Goal: Task Accomplishment & Management: Use online tool/utility

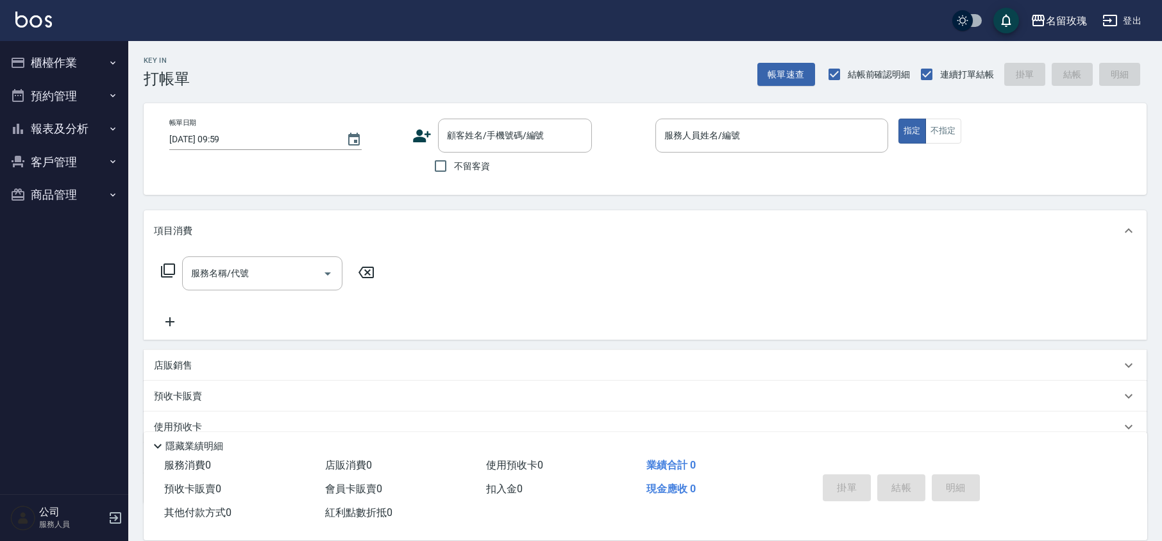
click at [478, 124] on div "顧客姓名/手機號碼/編號 顧客姓名/手機號碼/編號" at bounding box center [515, 136] width 154 height 34
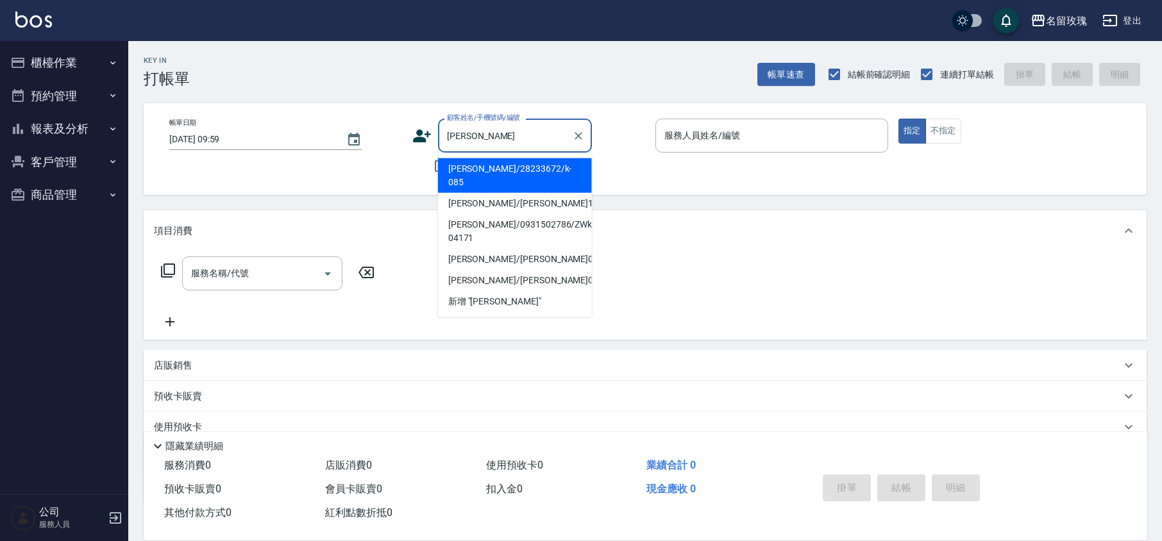
click at [503, 163] on li "[PERSON_NAME]/28233672/k-085" at bounding box center [515, 175] width 154 height 35
type input "[PERSON_NAME]/28233672/k-085"
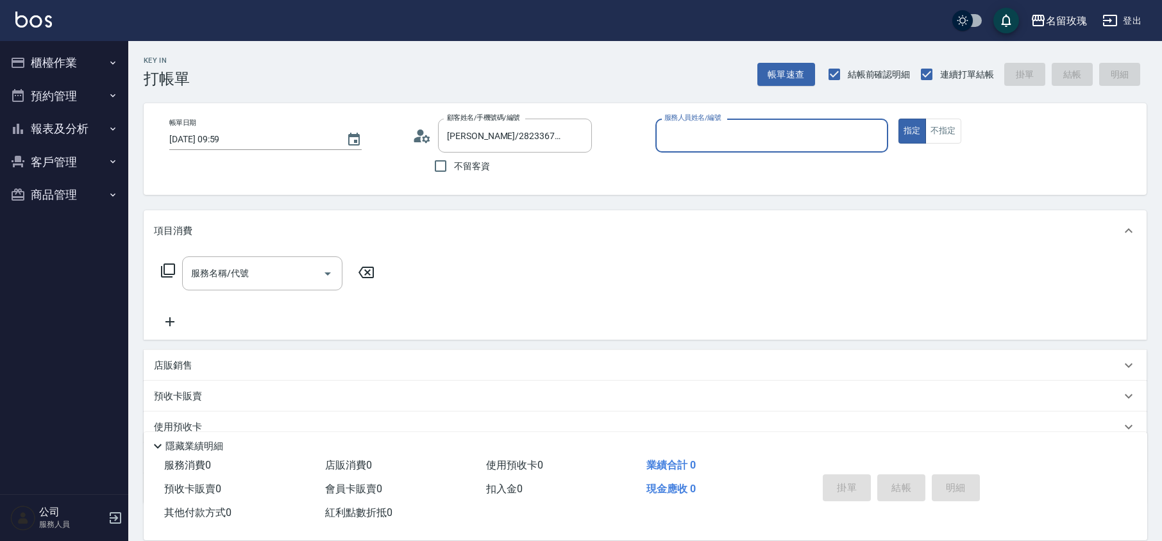
type input "[PERSON_NAME]-5"
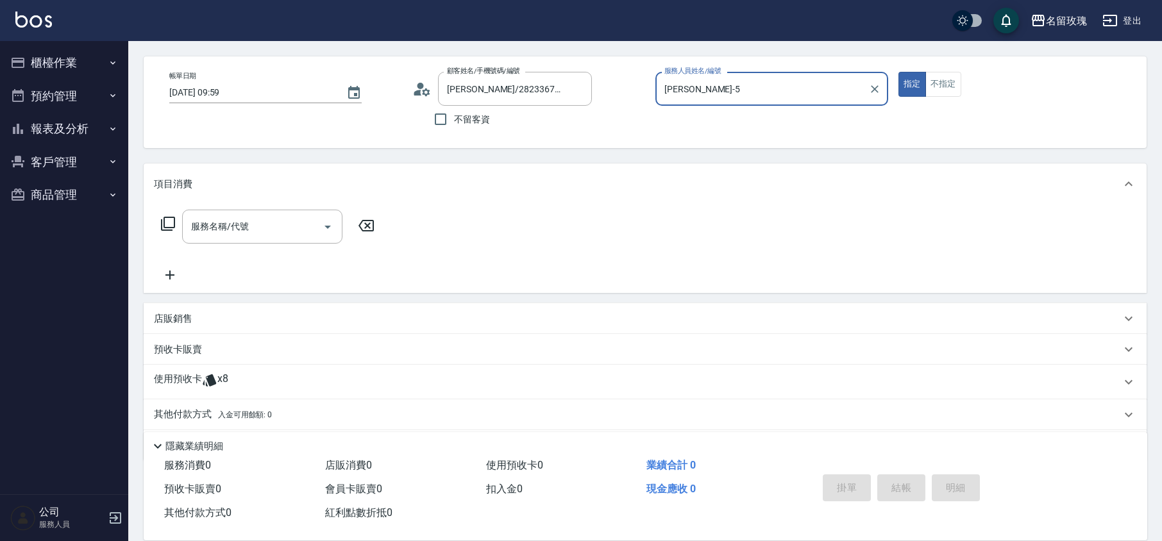
scroll to position [87, 0]
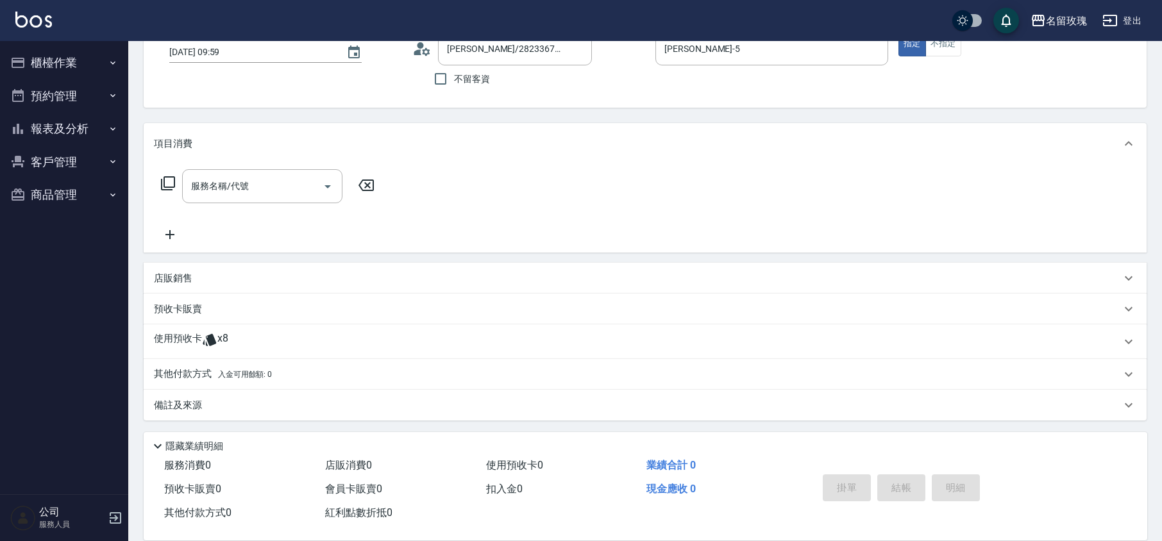
click at [219, 342] on span "x8" at bounding box center [222, 341] width 11 height 19
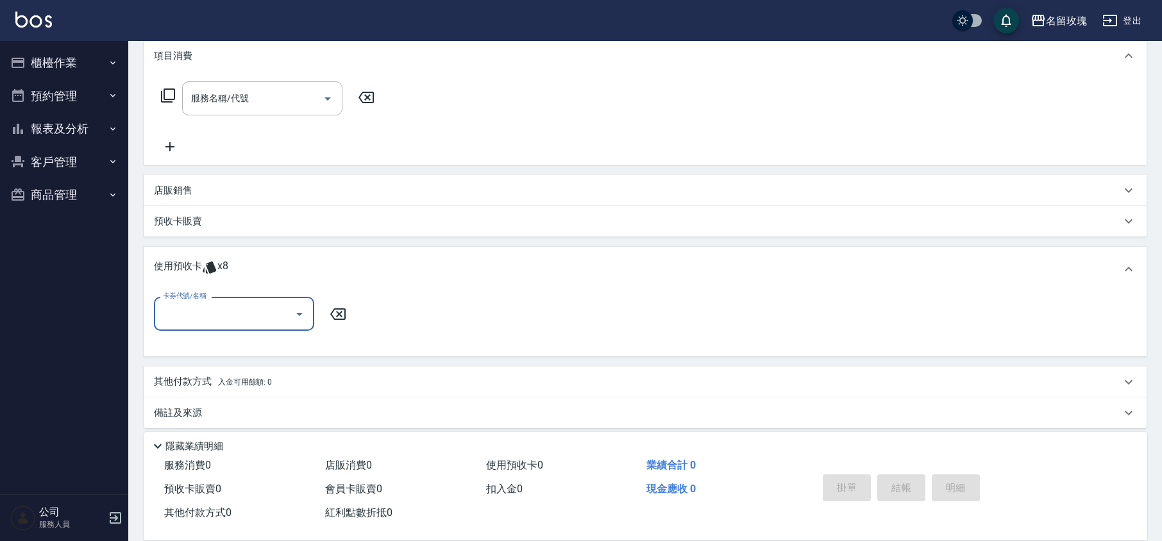
scroll to position [178, 0]
click at [301, 314] on icon "Open" at bounding box center [299, 310] width 15 height 15
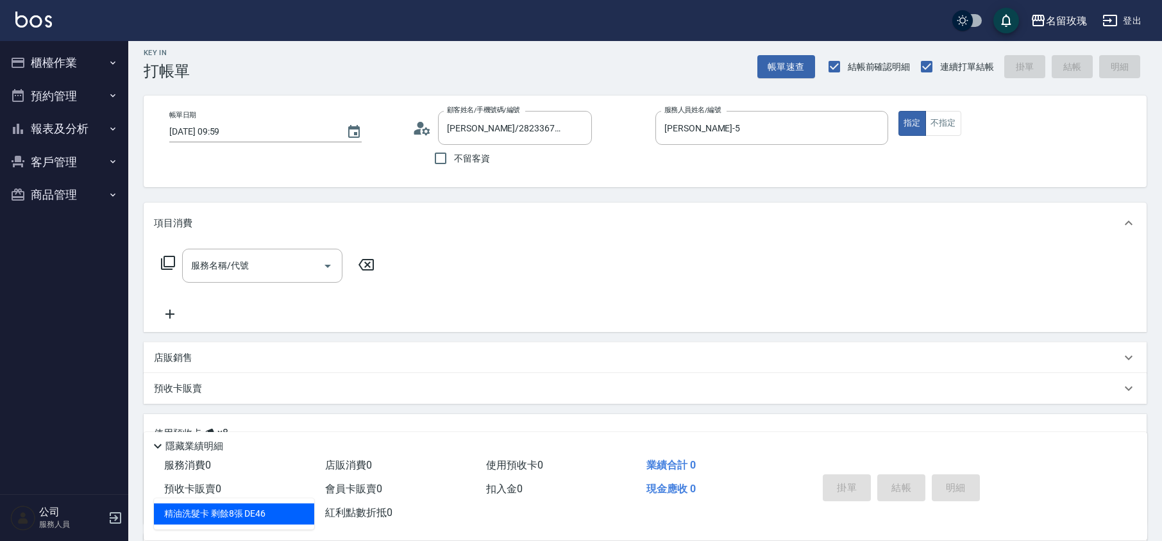
scroll to position [183, 0]
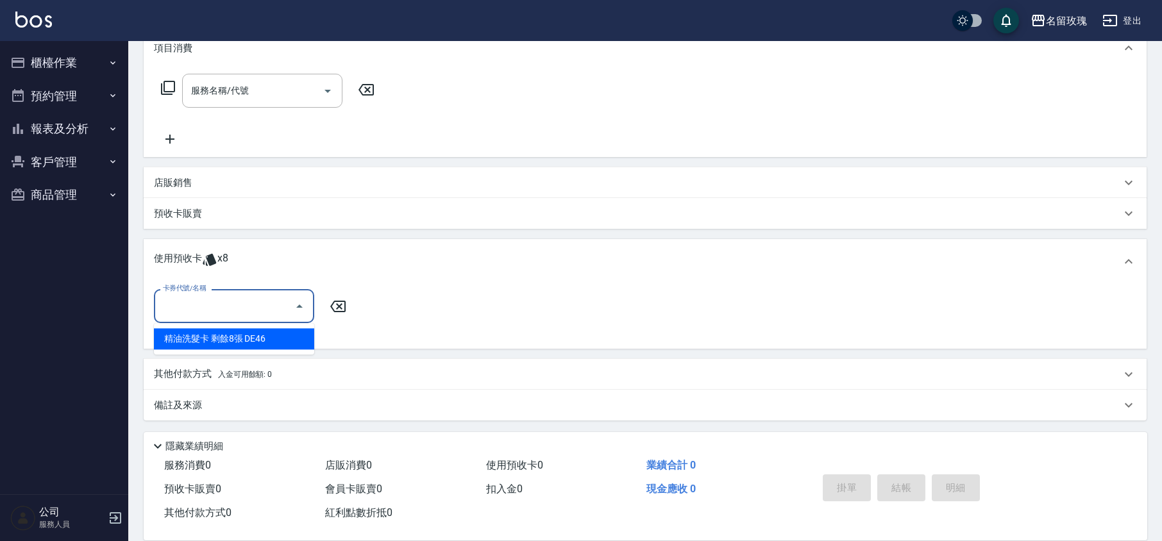
click at [257, 332] on div "精油洗髮卡 剩餘8張 DE46" at bounding box center [234, 338] width 160 height 21
type input "精油洗髮卡 DE46"
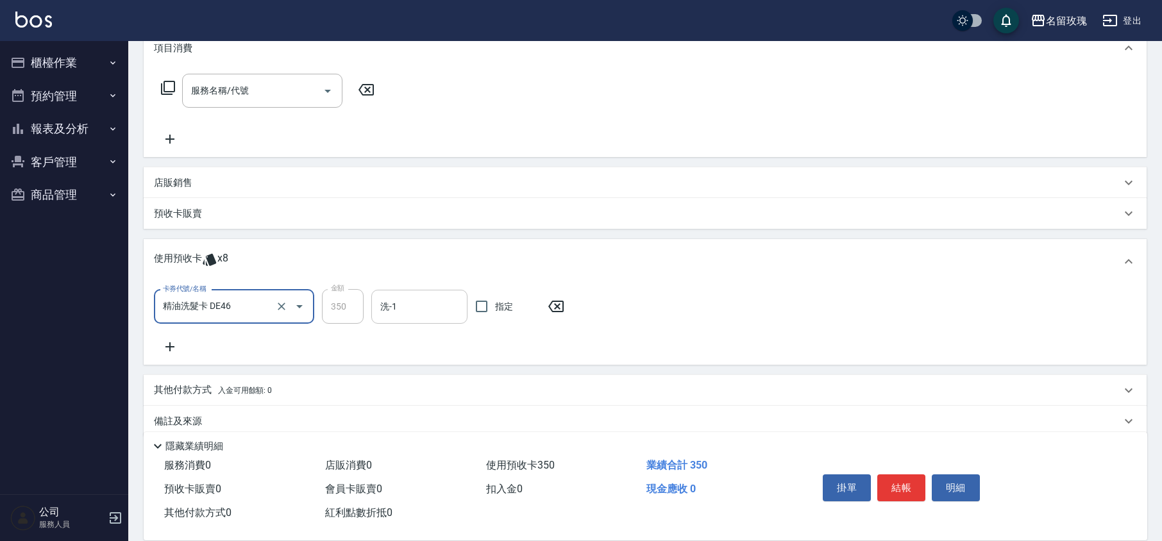
click at [399, 312] on input "洗-1" at bounding box center [419, 307] width 85 height 22
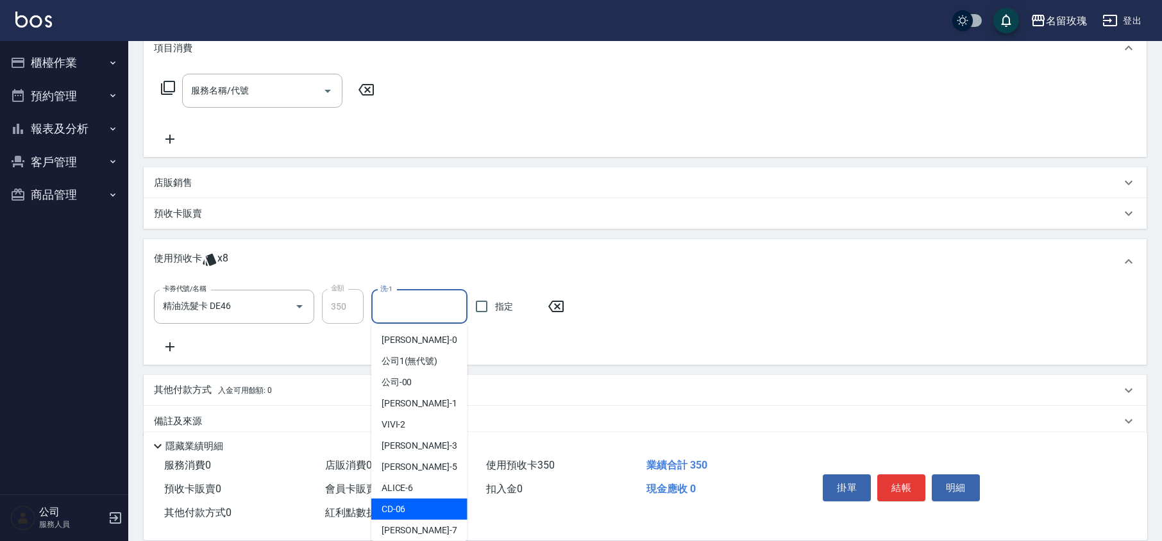
scroll to position [238, 0]
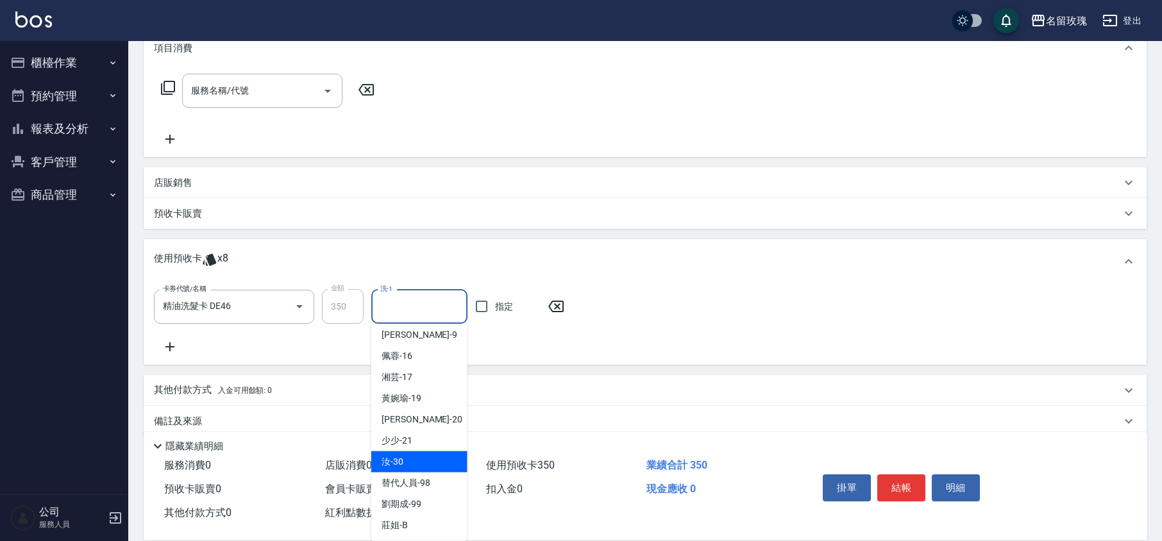
click at [411, 457] on div "汝 -30" at bounding box center [419, 461] width 96 height 21
type input "汝-30"
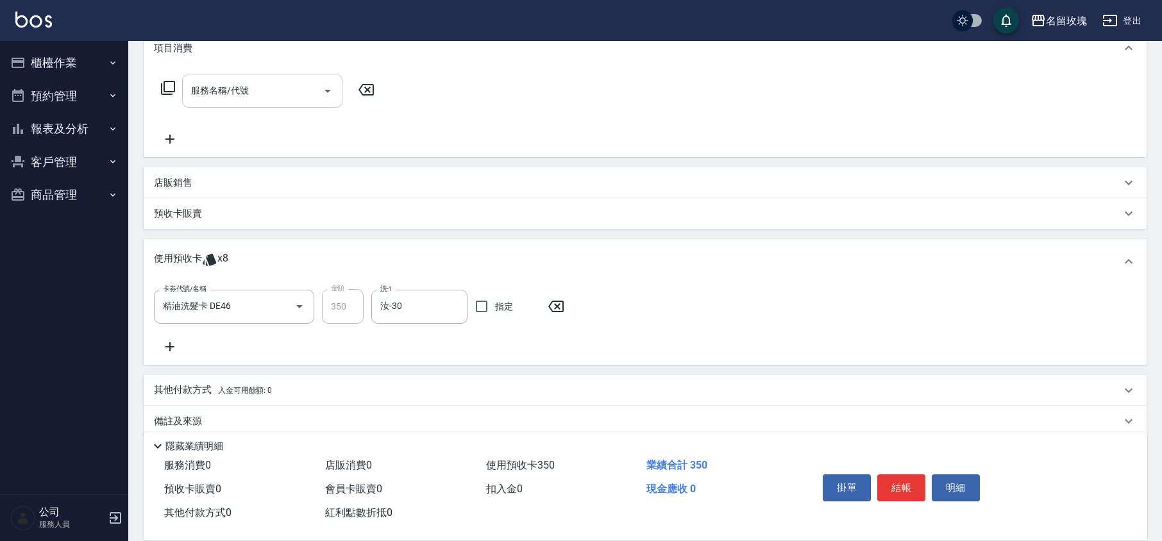
click at [285, 98] on input "服務名稱/代號" at bounding box center [252, 90] width 129 height 22
type input "109前剪髮卡抵用(N-009)"
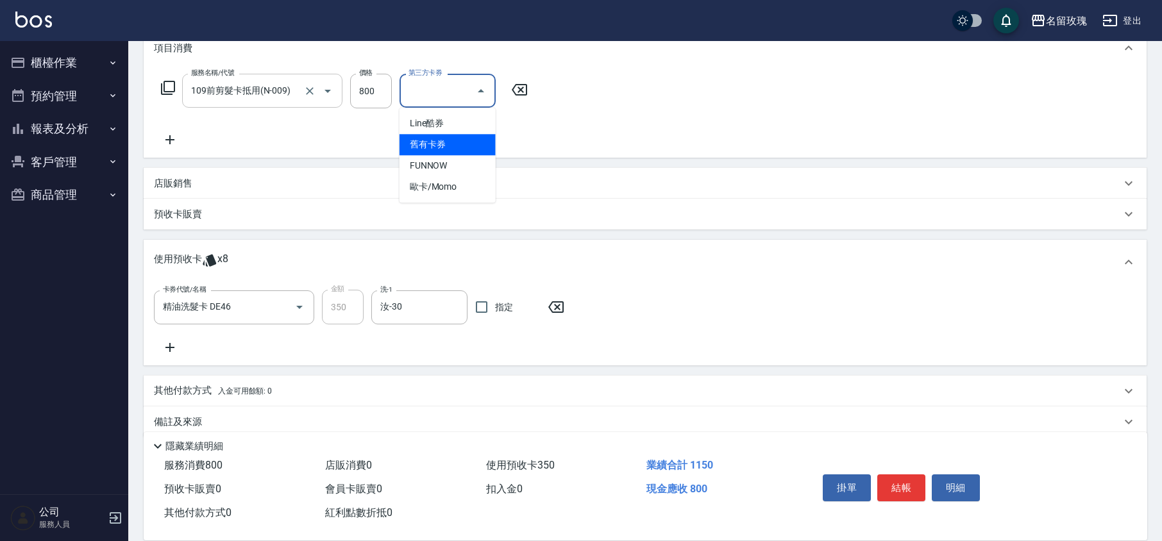
type input "舊有卡券"
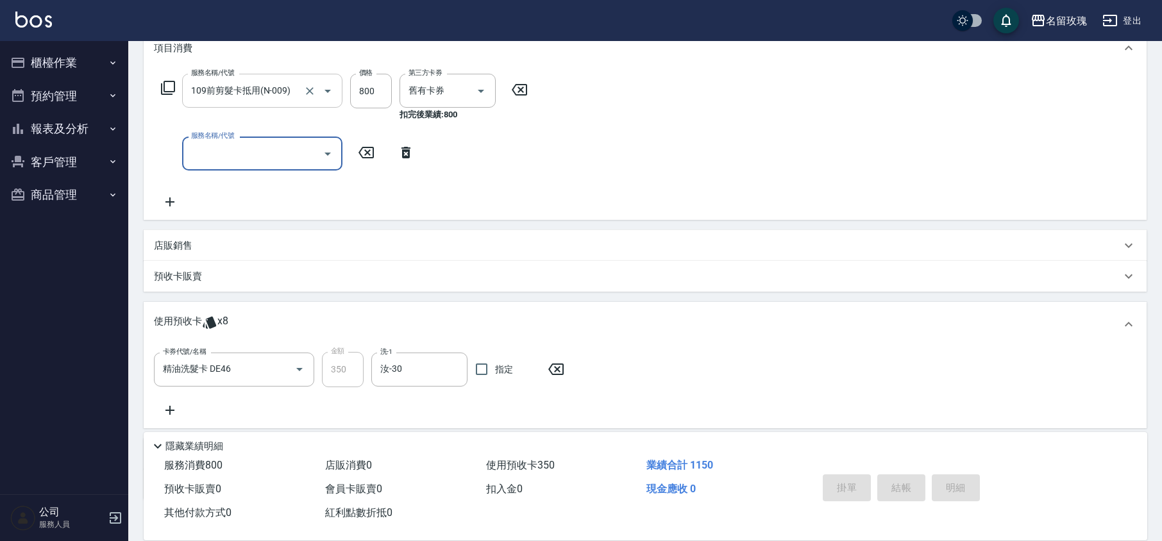
type input "[DATE] 12:15"
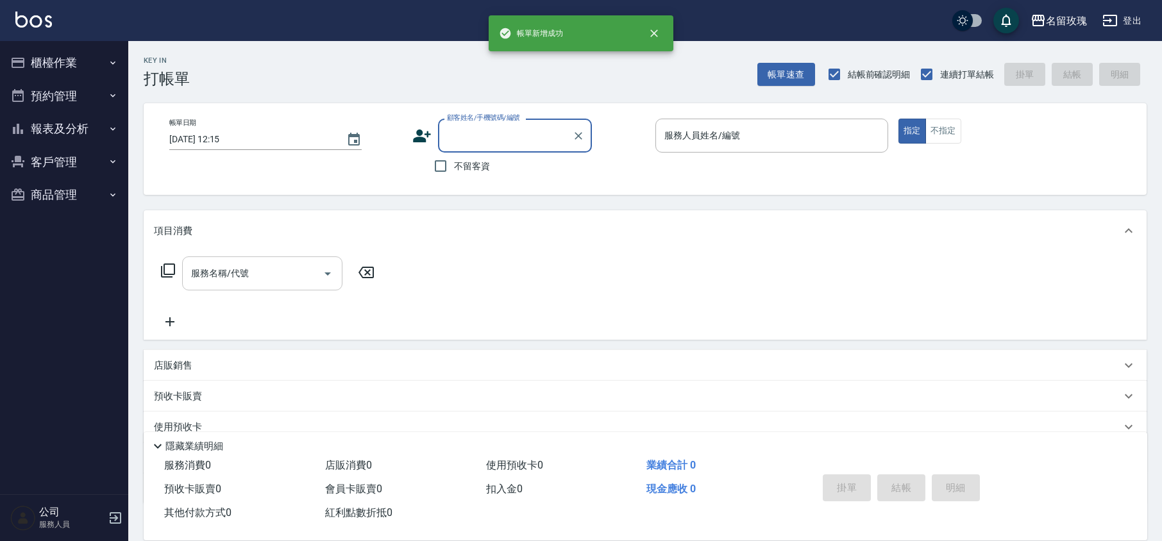
scroll to position [0, 0]
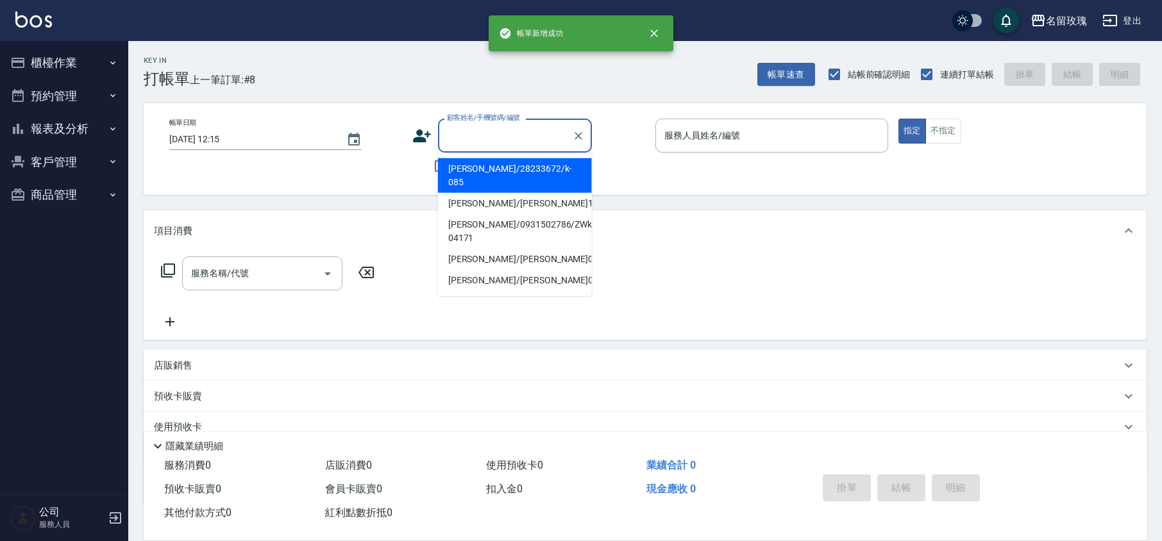
click at [501, 137] on input "顧客姓名/手機號碼/編號" at bounding box center [505, 135] width 123 height 22
click at [38, 59] on button "櫃檯作業" at bounding box center [64, 62] width 118 height 33
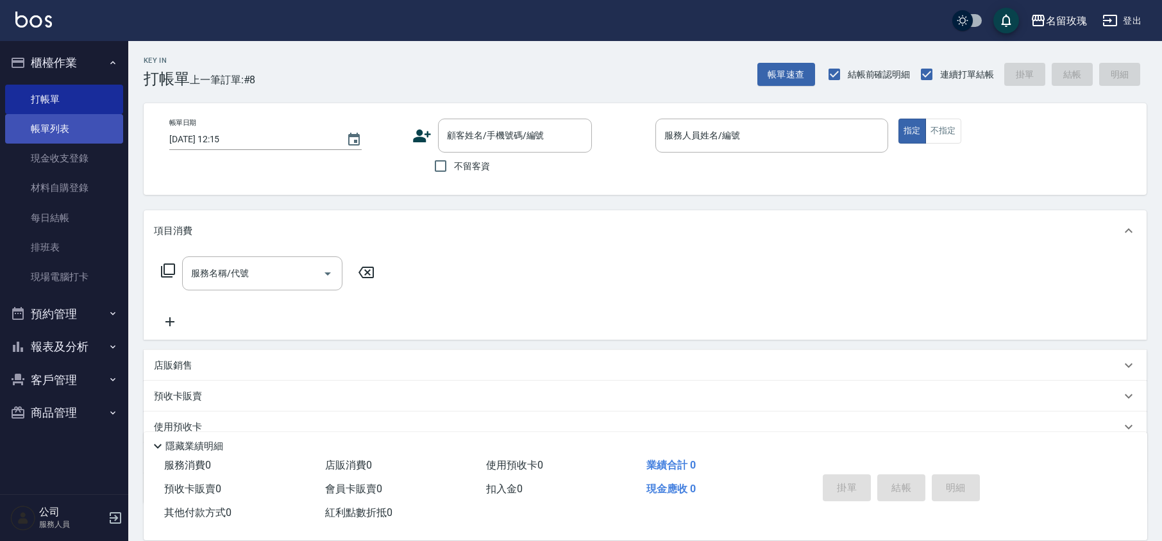
click at [56, 126] on link "帳單列表" at bounding box center [64, 128] width 118 height 29
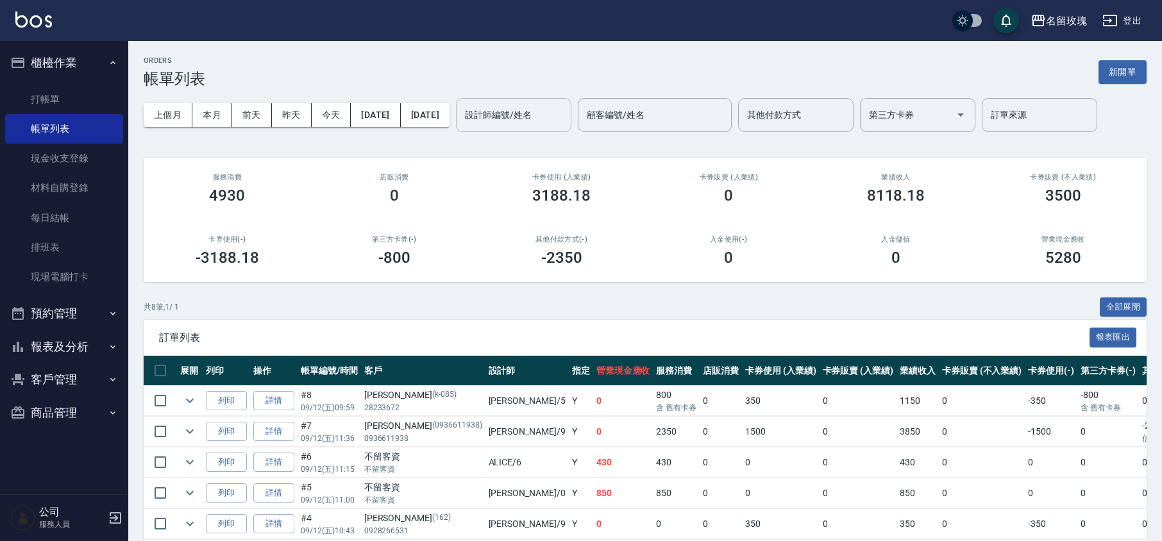
click at [565, 114] on input "設計師編號/姓名" at bounding box center [514, 115] width 104 height 22
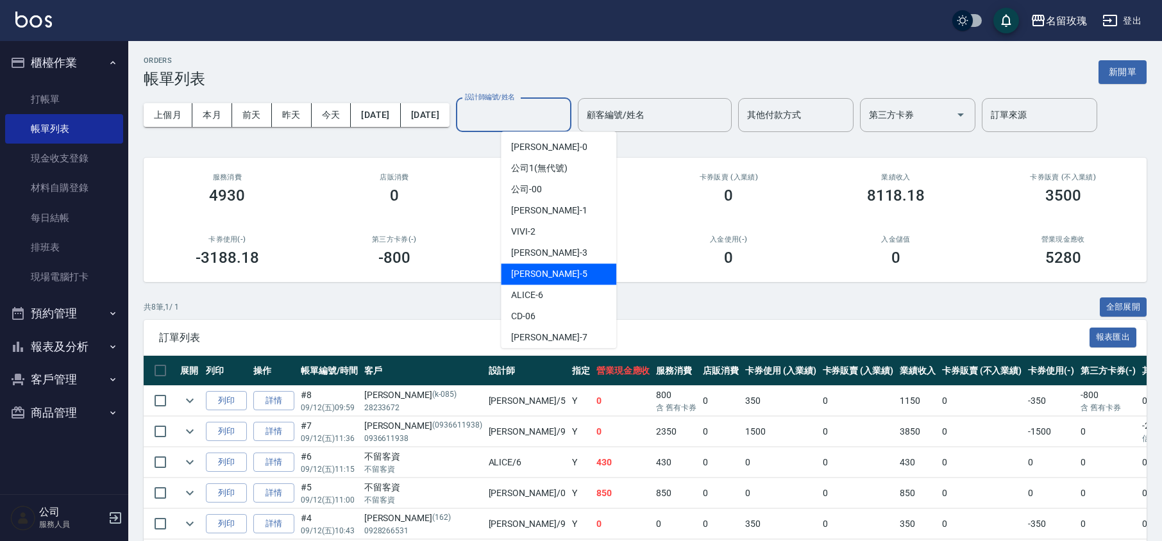
click at [550, 272] on div "[PERSON_NAME] -5" at bounding box center [558, 273] width 115 height 21
type input "[PERSON_NAME]-5"
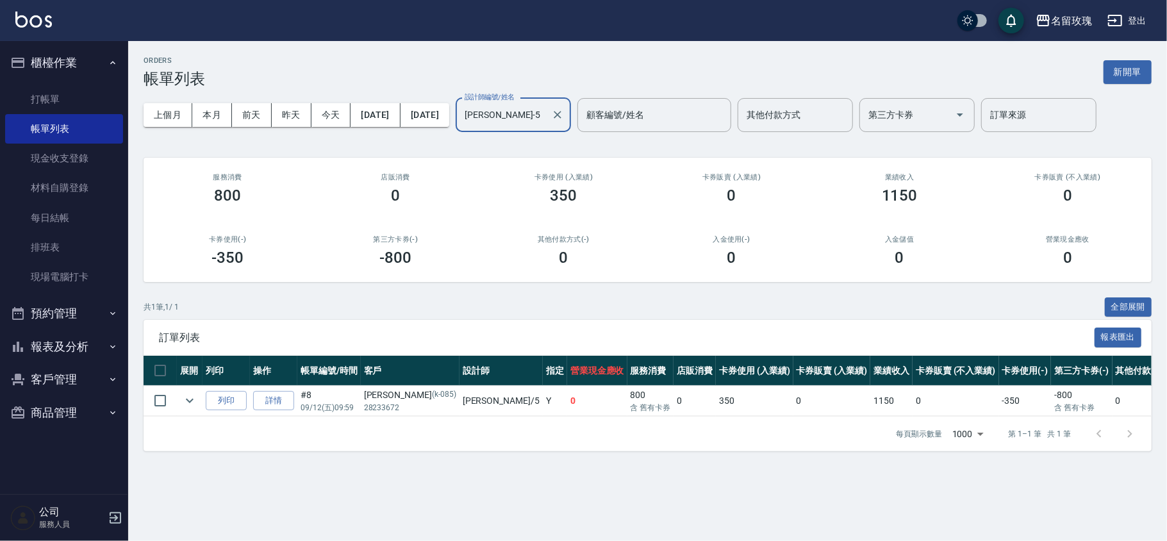
click at [524, 147] on div "ORDERS 帳單列表 新開單 上個月 本月 [DATE] [DATE] [DATE] [DATE] [DATE] 設計師編號/姓名 [PERSON_NAME…" at bounding box center [647, 254] width 1039 height 426
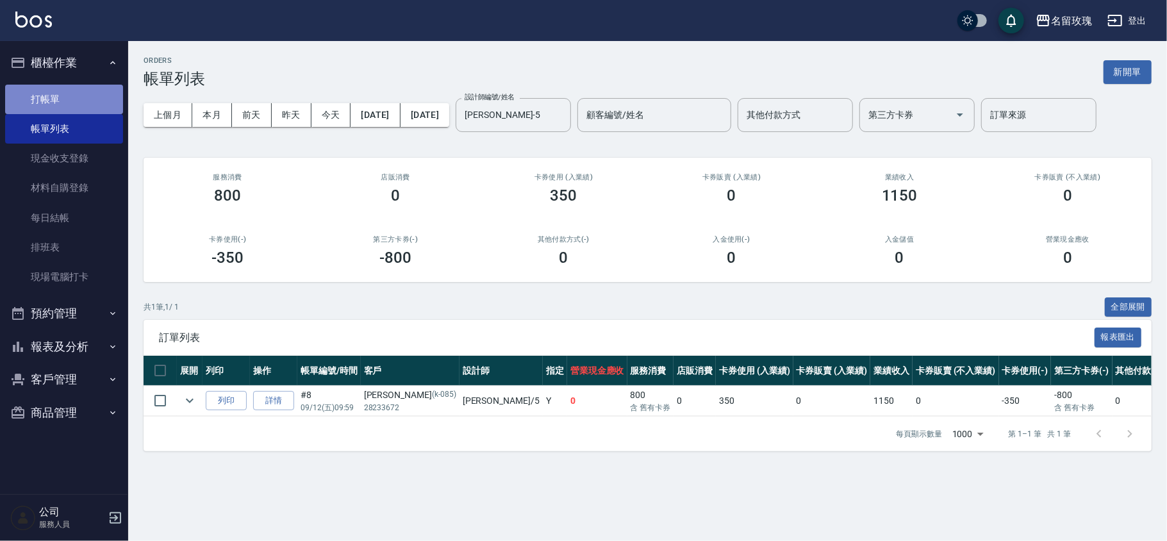
click at [62, 96] on link "打帳單" at bounding box center [64, 99] width 118 height 29
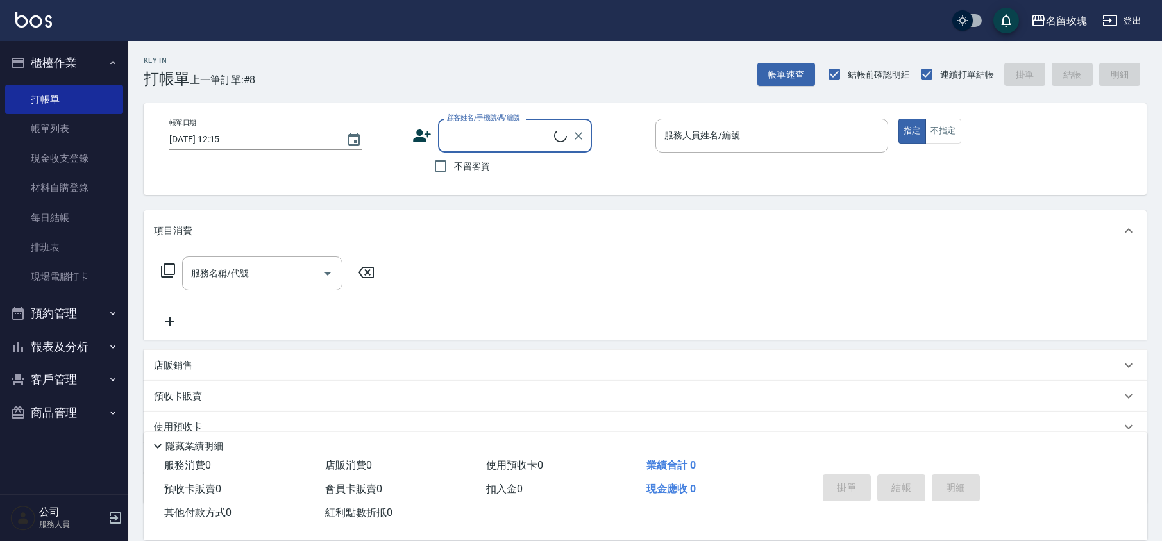
click at [505, 142] on input "顧客姓名/手機號碼/編號" at bounding box center [499, 135] width 110 height 22
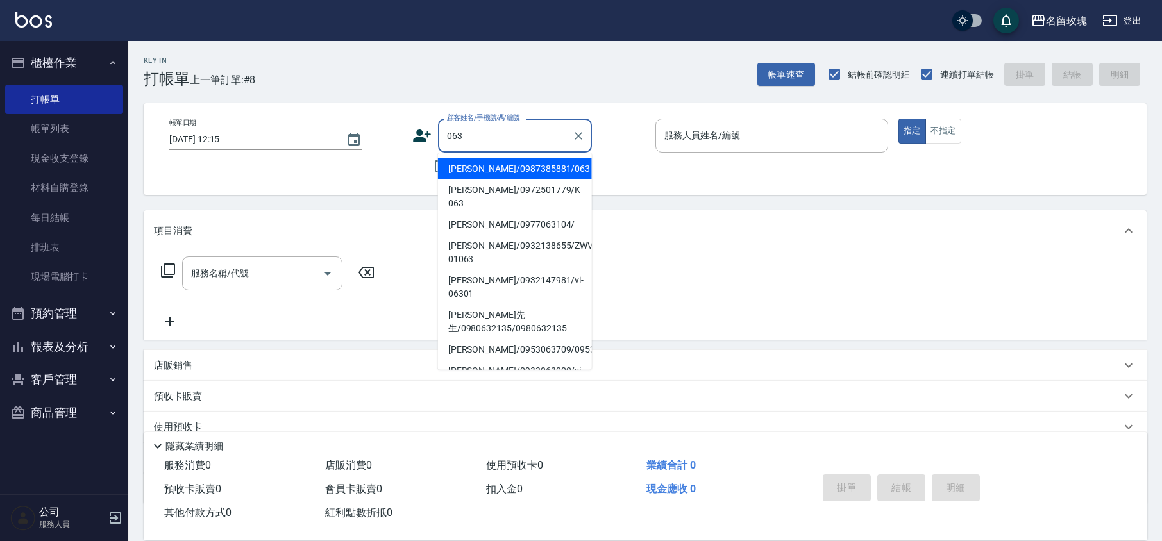
click at [478, 168] on li "[PERSON_NAME]/0987385881/063" at bounding box center [515, 168] width 154 height 21
type input "[PERSON_NAME]/0987385881/063"
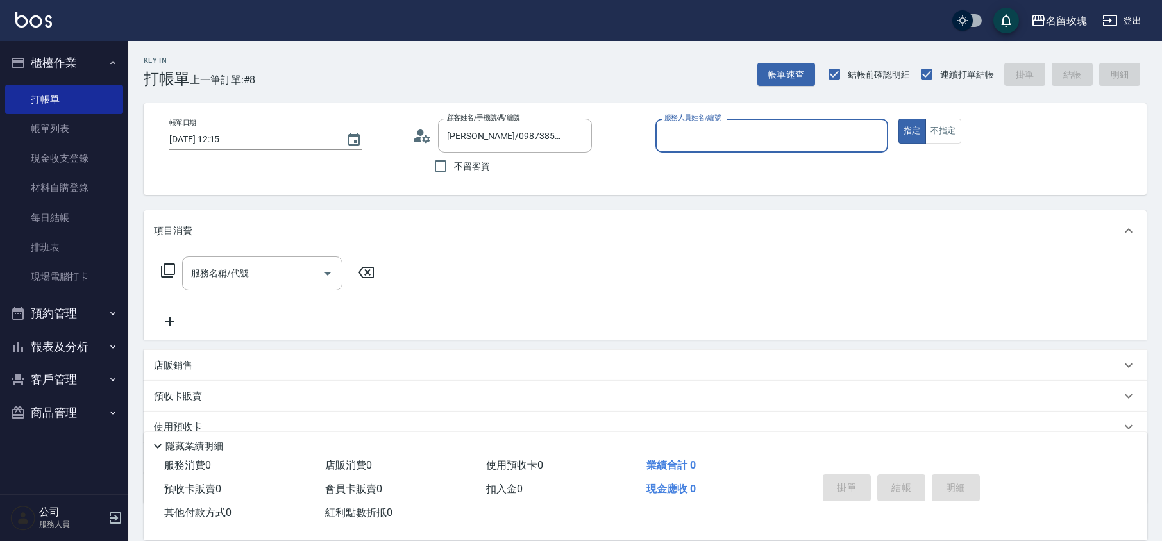
type input "[PERSON_NAME]-5"
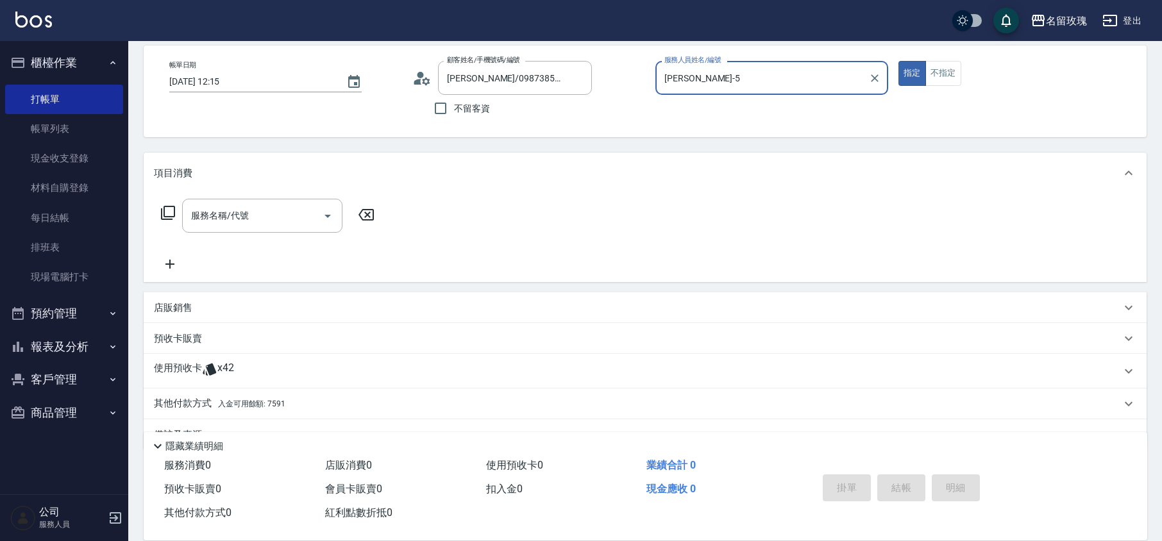
scroll to position [87, 0]
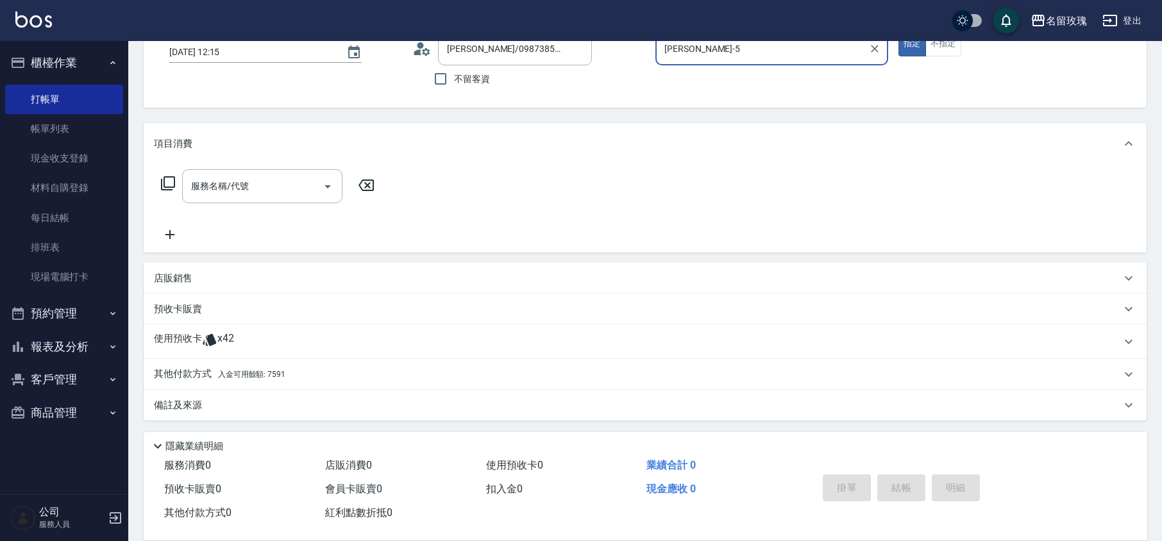
click at [219, 334] on span "x42" at bounding box center [225, 341] width 17 height 19
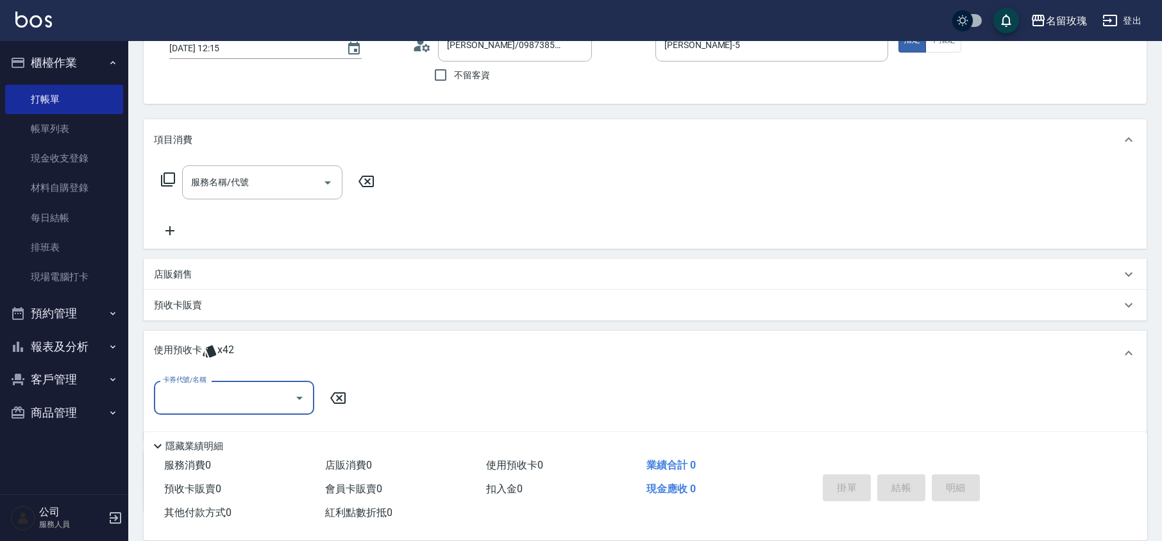
scroll to position [1, 0]
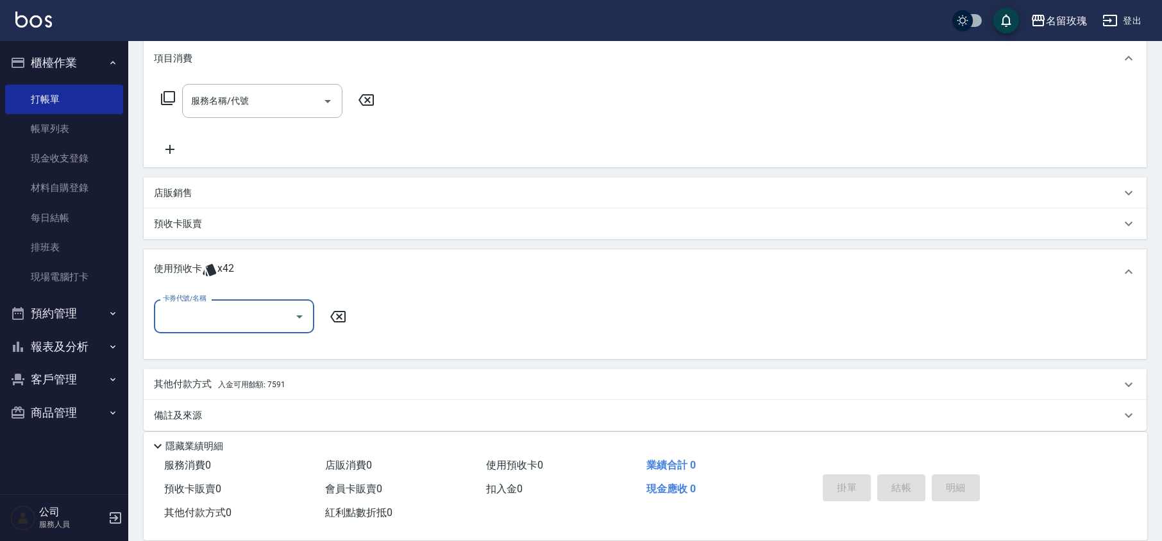
click at [290, 312] on button "Open" at bounding box center [299, 316] width 21 height 21
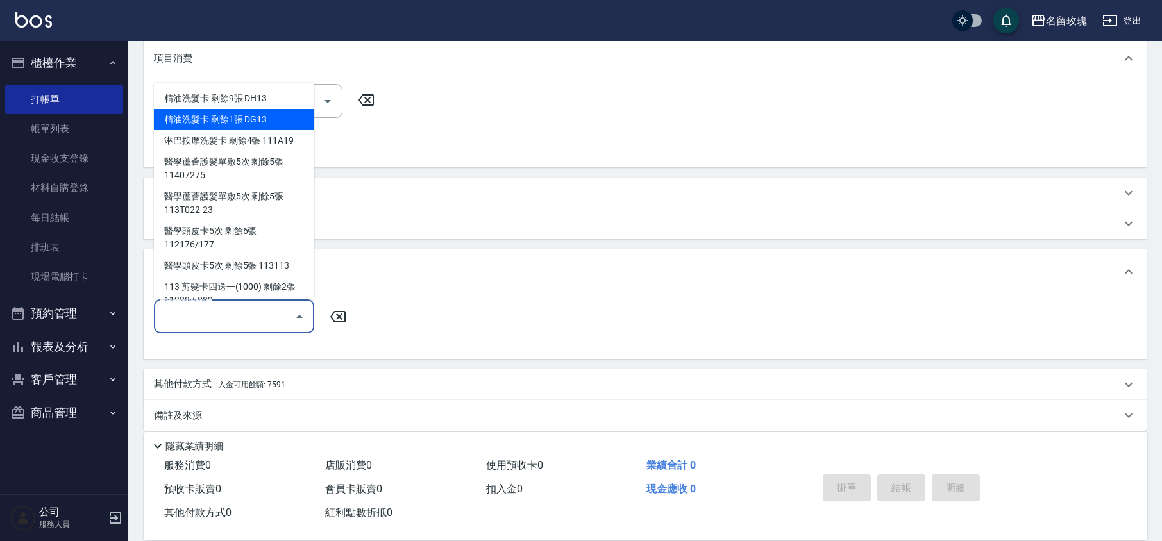
click at [236, 112] on div "精油洗髮卡 剩餘1張 DG13" at bounding box center [234, 119] width 160 height 21
type input "精油洗髮卡 DG13"
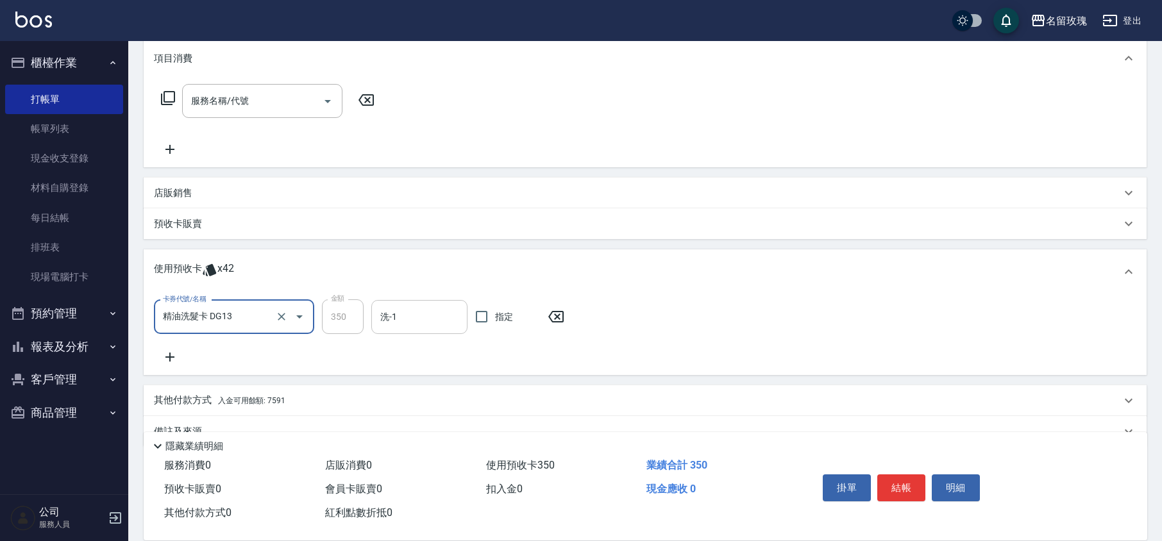
click at [408, 326] on input "洗-1" at bounding box center [419, 317] width 85 height 22
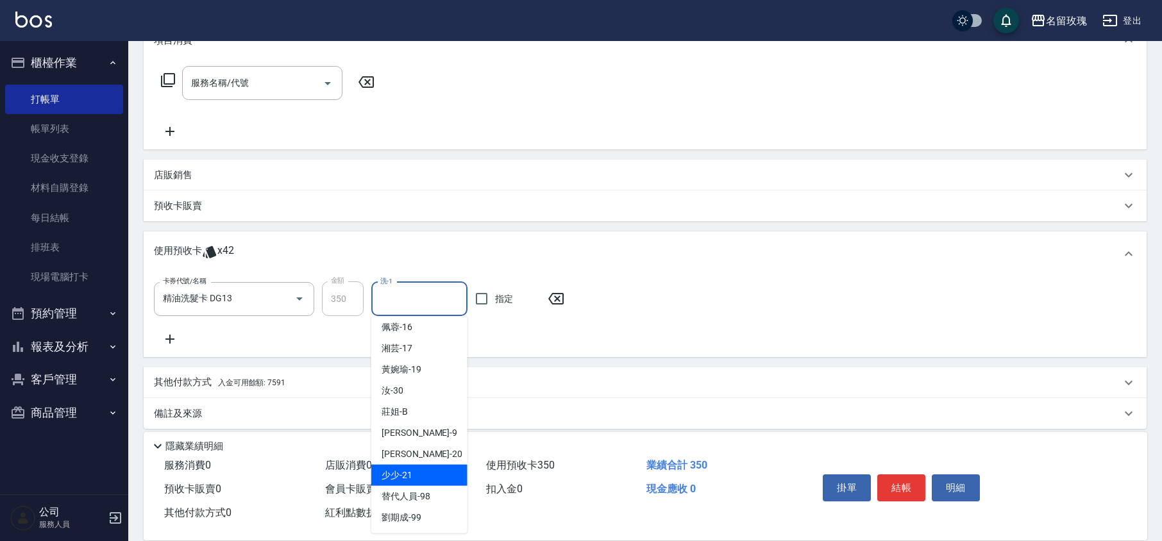
scroll to position [199, 0]
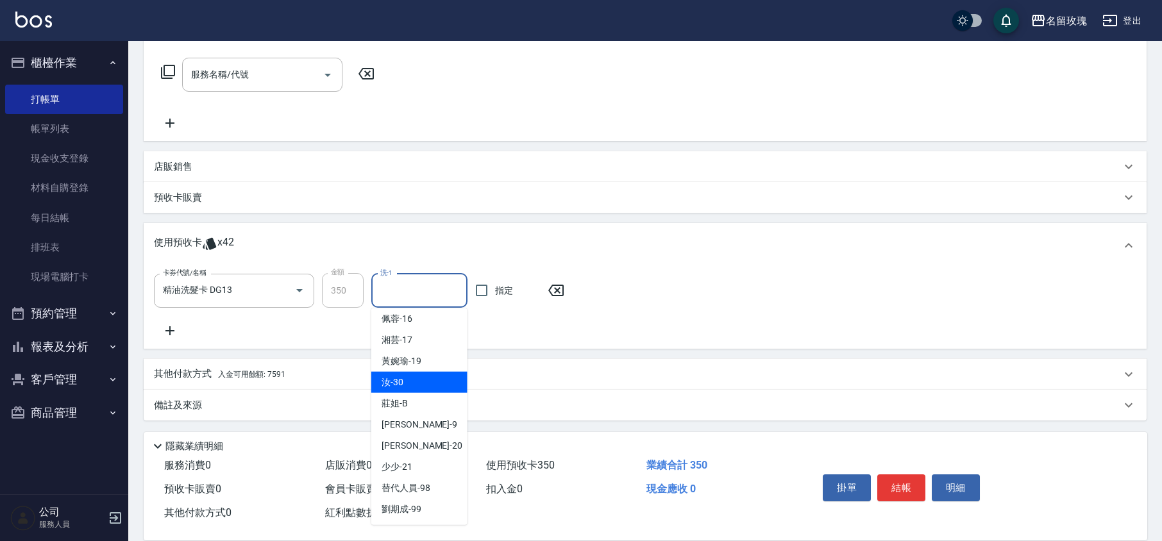
click at [404, 375] on div "汝 -30" at bounding box center [419, 382] width 96 height 21
type input "汝-30"
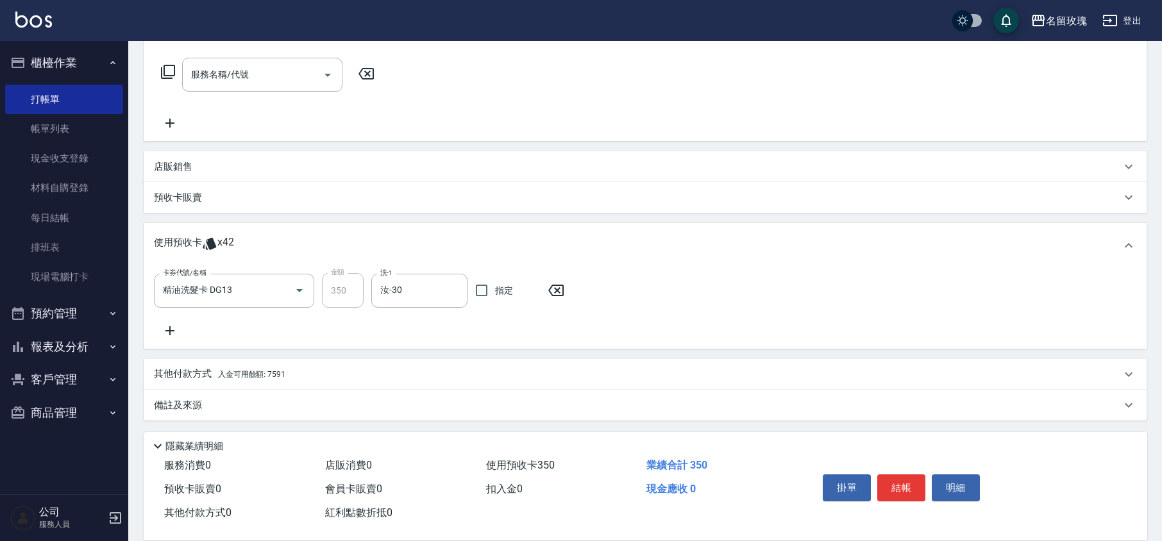
click at [417, 330] on div "卡券代號/名稱 精油洗髮卡 DG13 卡券代號/名稱 金額 350 金額 洗-1 汝-30 洗-1 指定" at bounding box center [645, 305] width 982 height 65
type input "[DATE] 12:16"
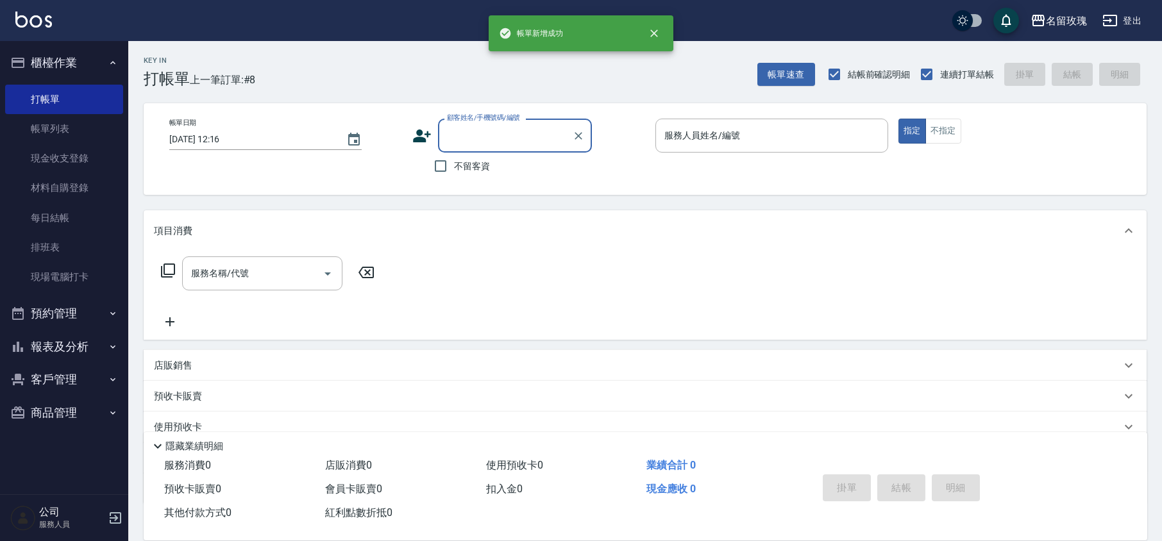
scroll to position [0, 0]
click at [414, 73] on div "Key In 打帳單 上一筆訂單:#9 帳單速查 結帳前確認明細 連續打單結帳 掛單 結帳 明細" at bounding box center [637, 64] width 1018 height 47
